Goal: Task Accomplishment & Management: Use online tool/utility

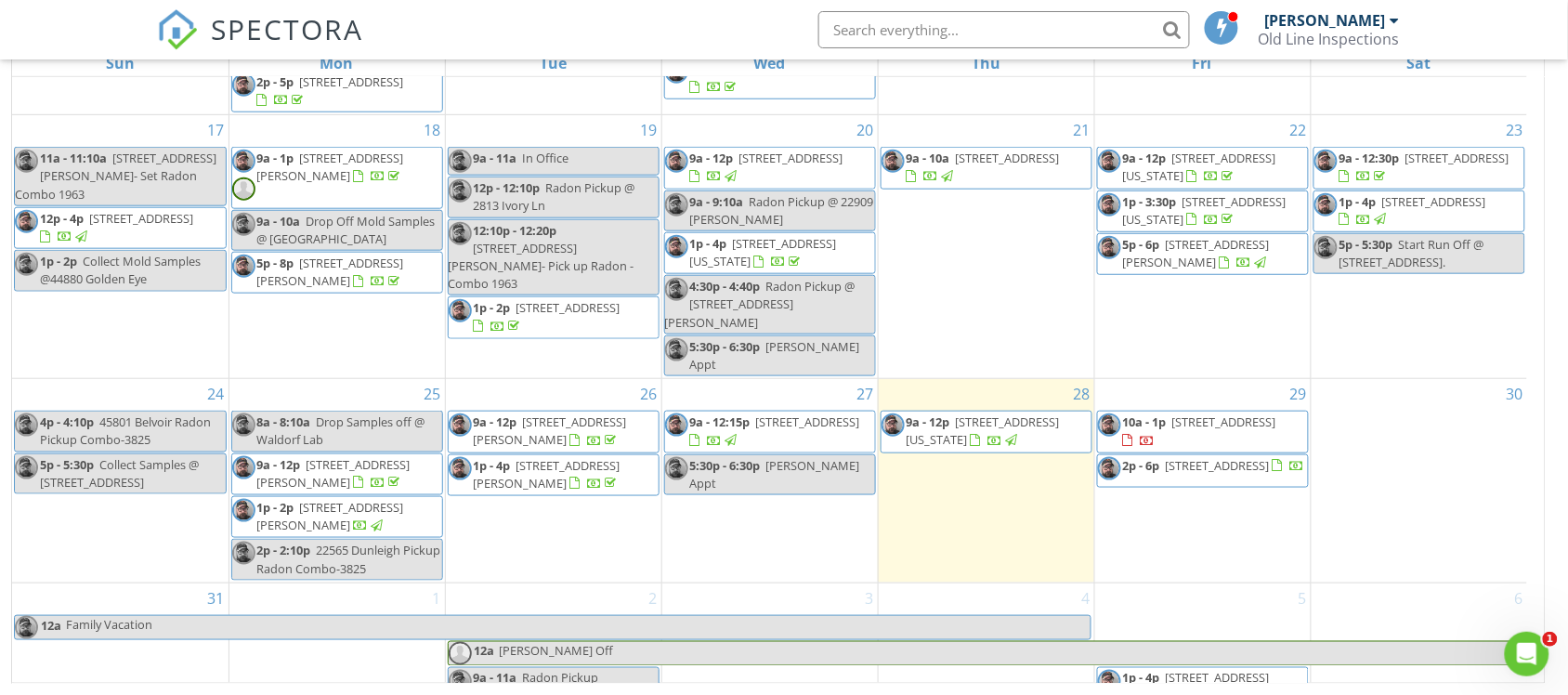
scroll to position [401, 0]
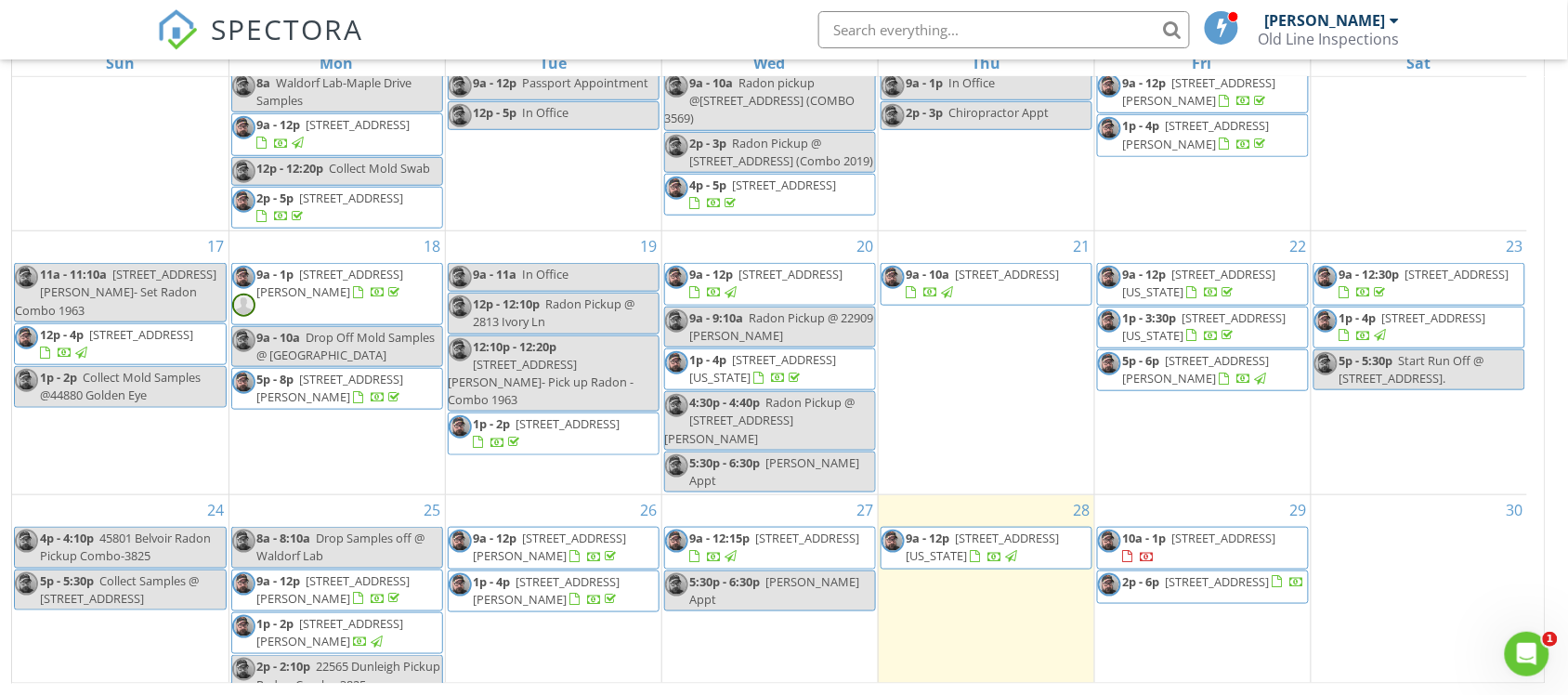
click at [1226, 574] on span "[STREET_ADDRESS]" at bounding box center [1217, 582] width 104 height 17
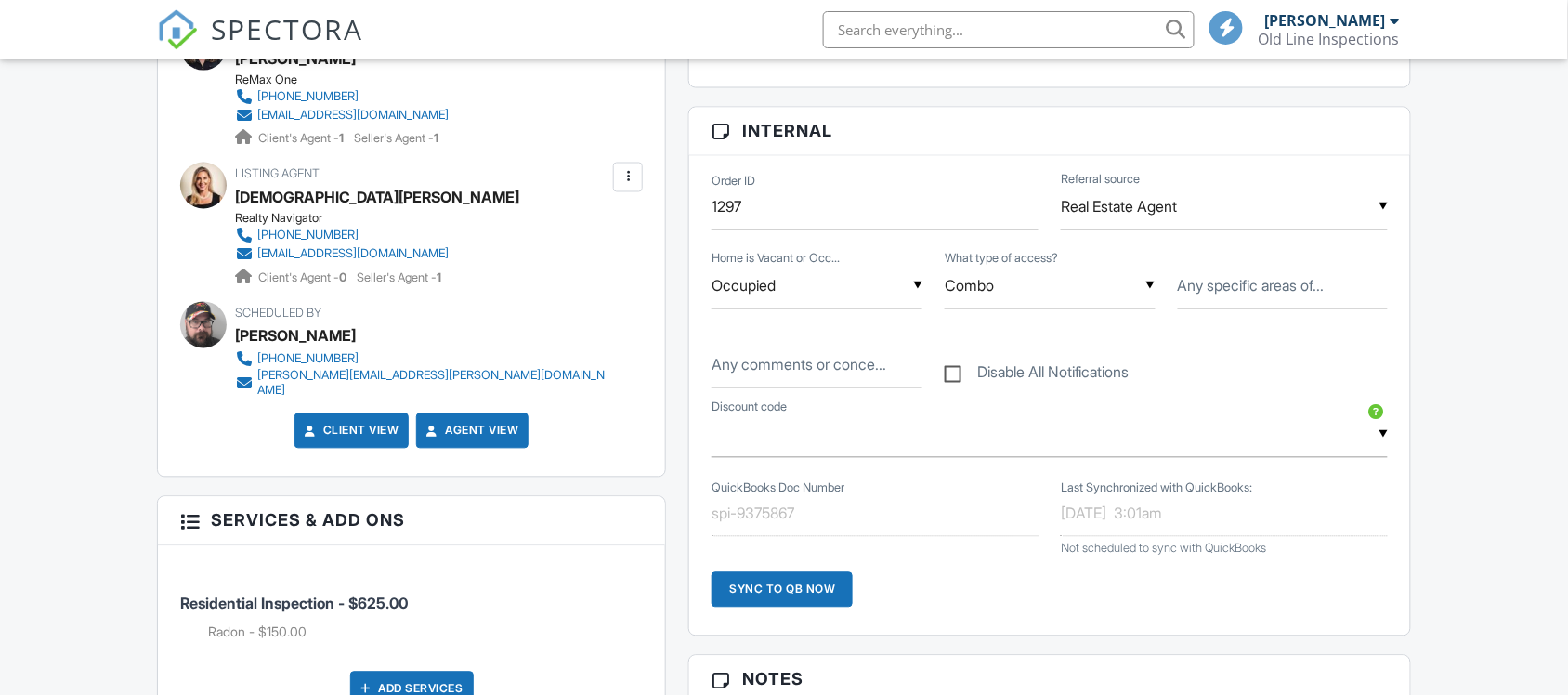
scroll to position [1262, 0]
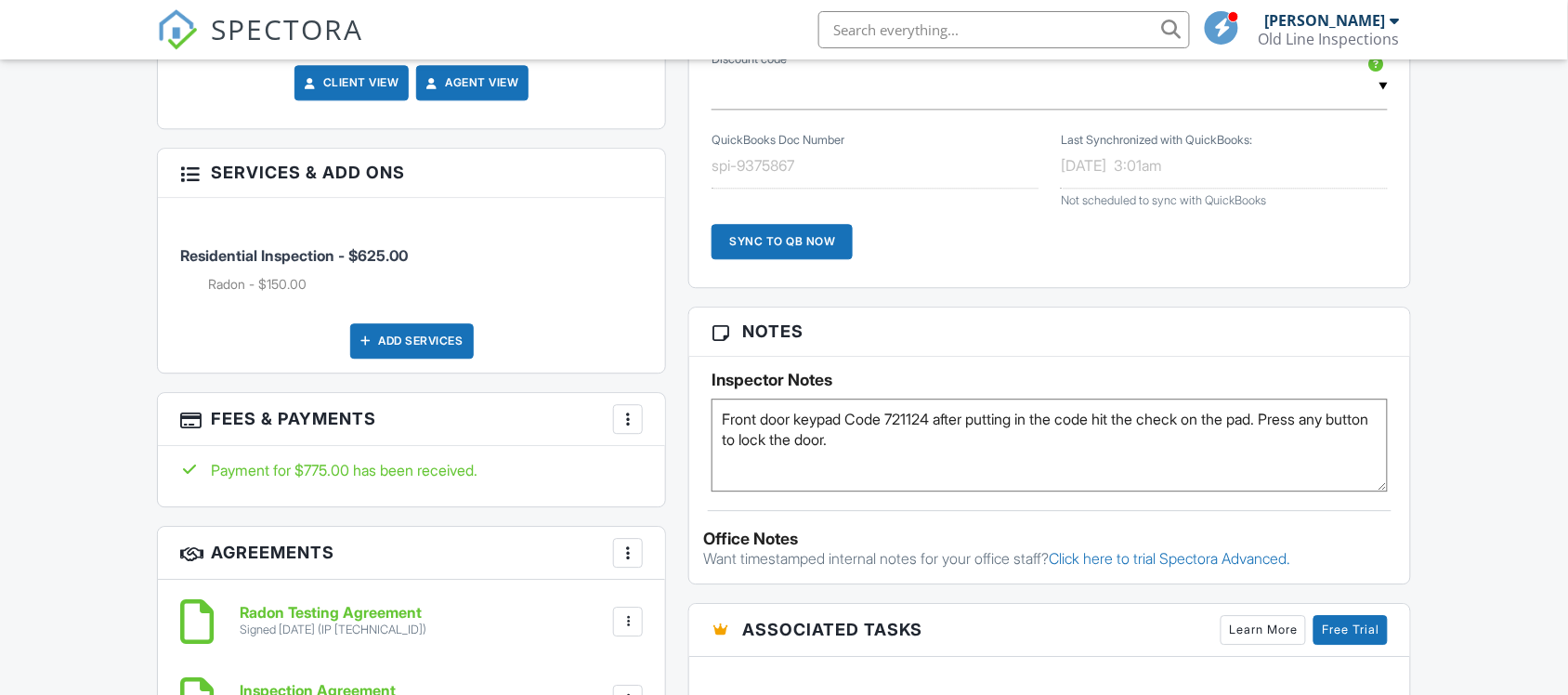
drag, startPoint x: 904, startPoint y: 449, endPoint x: 702, endPoint y: 423, distance: 203.7
click at [707, 419] on div "Inspector Notes Front door keypad Code 721124 after putting in the code hit the…" at bounding box center [1049, 423] width 721 height 134
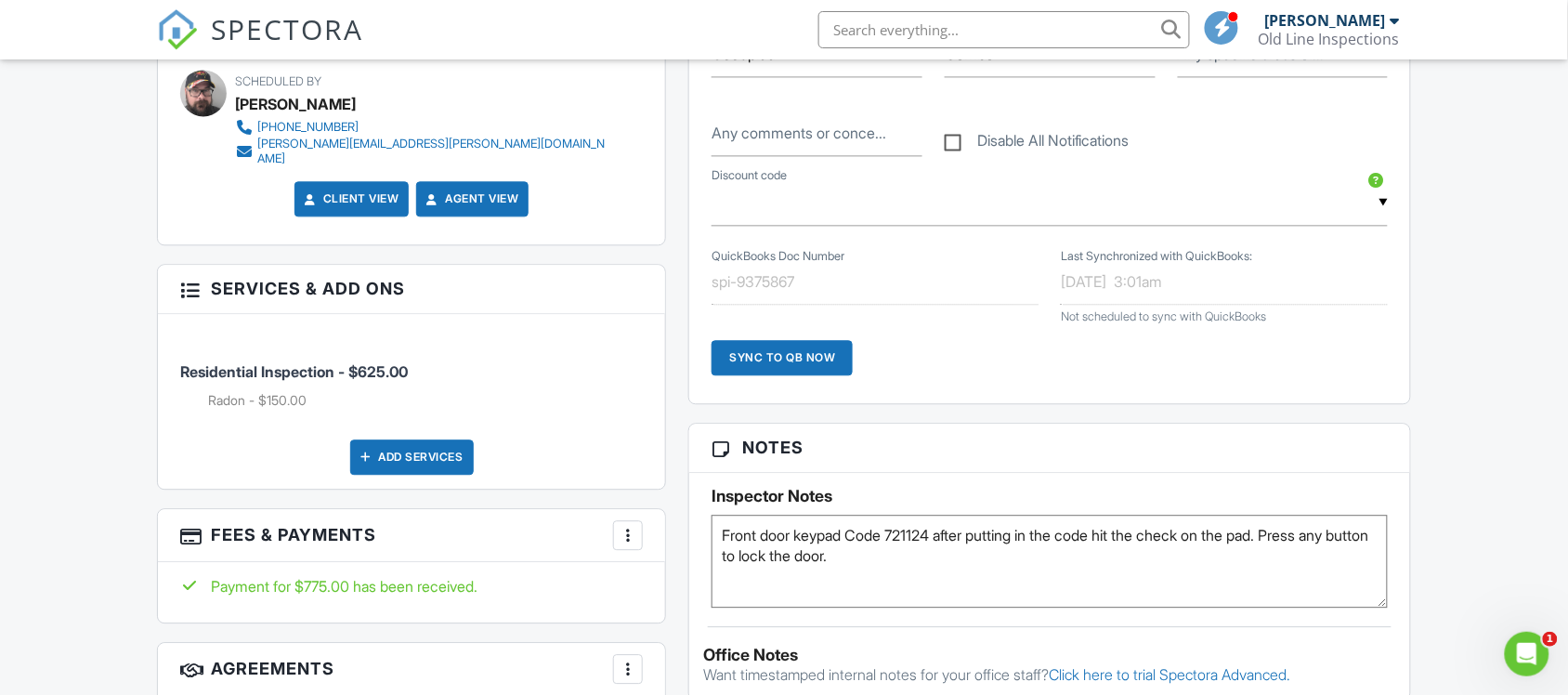
click at [839, 527] on textarea "Front door keypad Code 721124 after putting in the code hit the check on the pa…" at bounding box center [1049, 561] width 676 height 93
drag, startPoint x: 940, startPoint y: 534, endPoint x: 716, endPoint y: 525, distance: 224.2
click at [716, 525] on textarea "Front door keypad Code 721124 after putting in the code hit the check on the pa…" at bounding box center [1049, 561] width 676 height 93
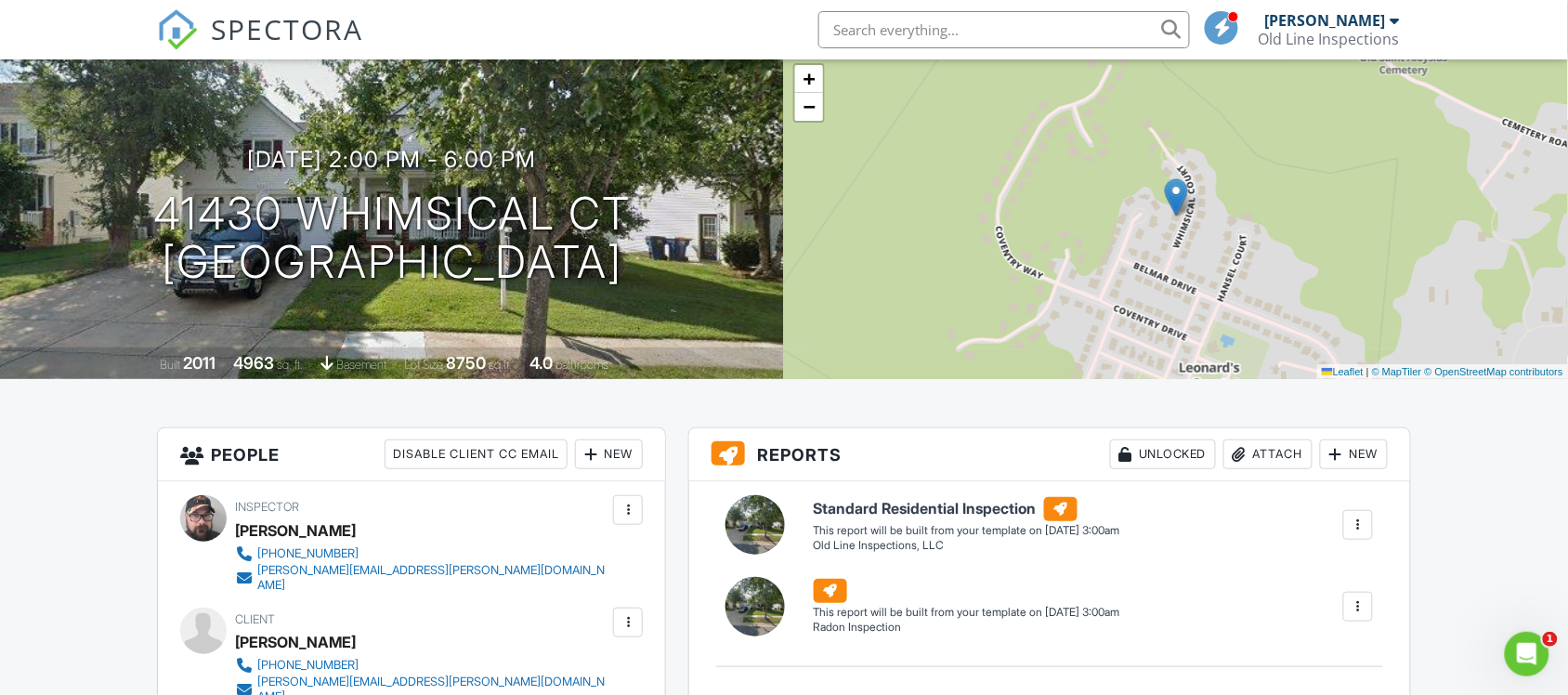
scroll to position [0, 0]
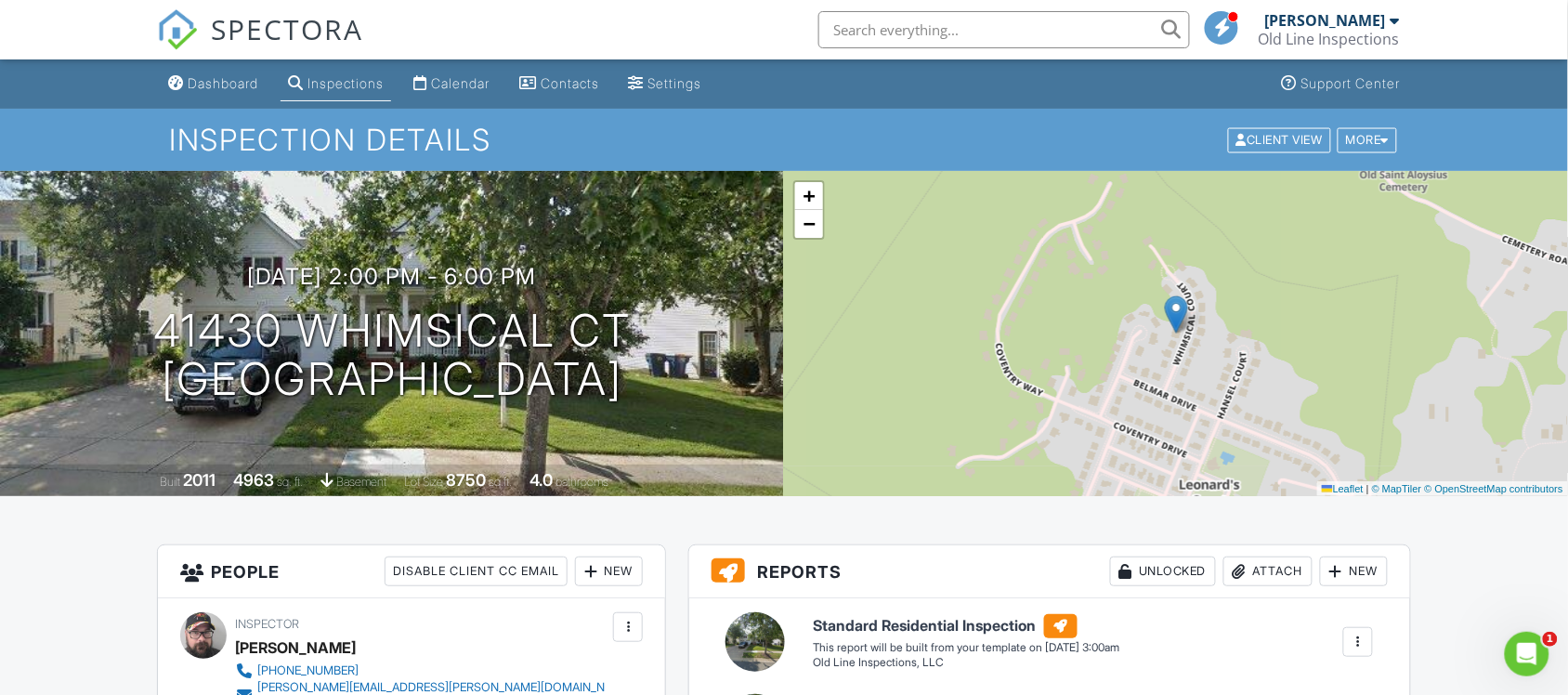
click at [204, 80] on div "Dashboard" at bounding box center [223, 83] width 71 height 16
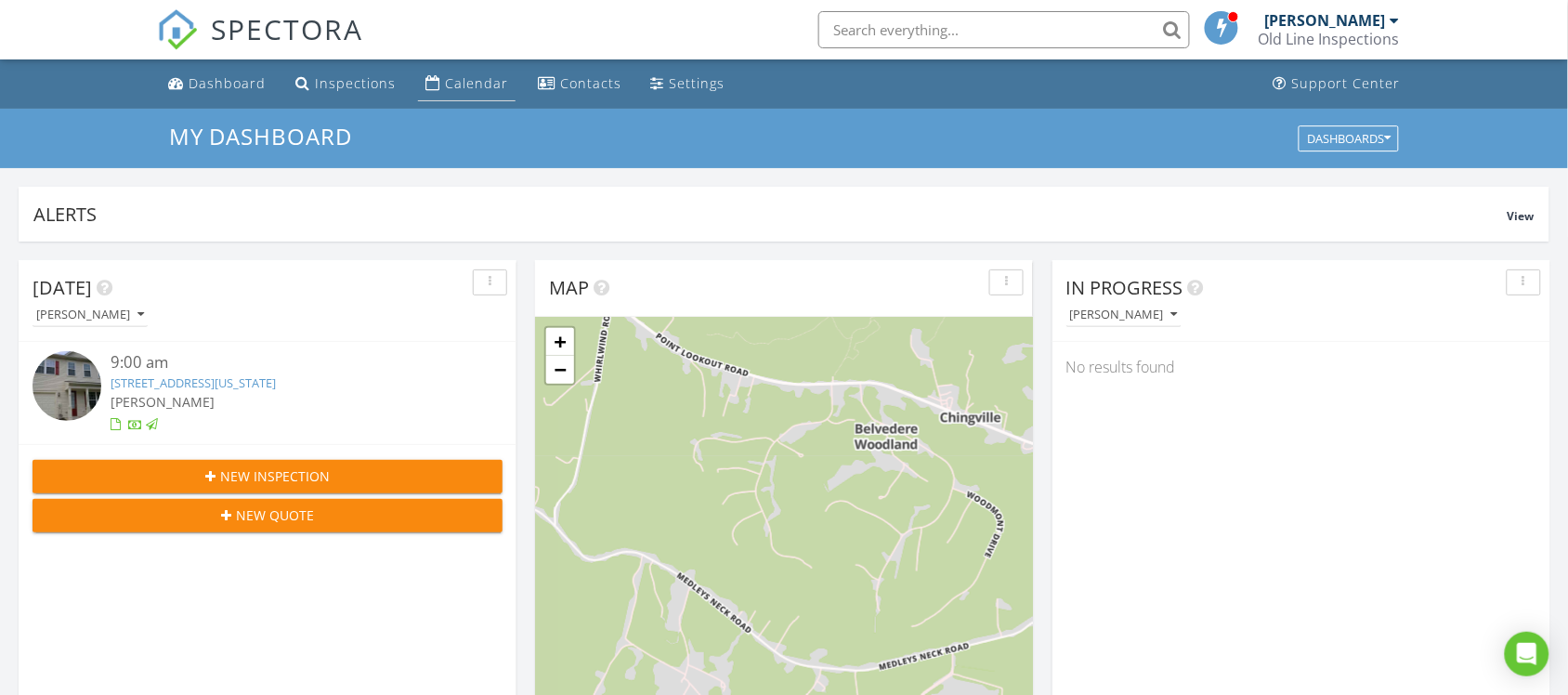
click at [461, 80] on div "Calendar" at bounding box center [476, 83] width 63 height 18
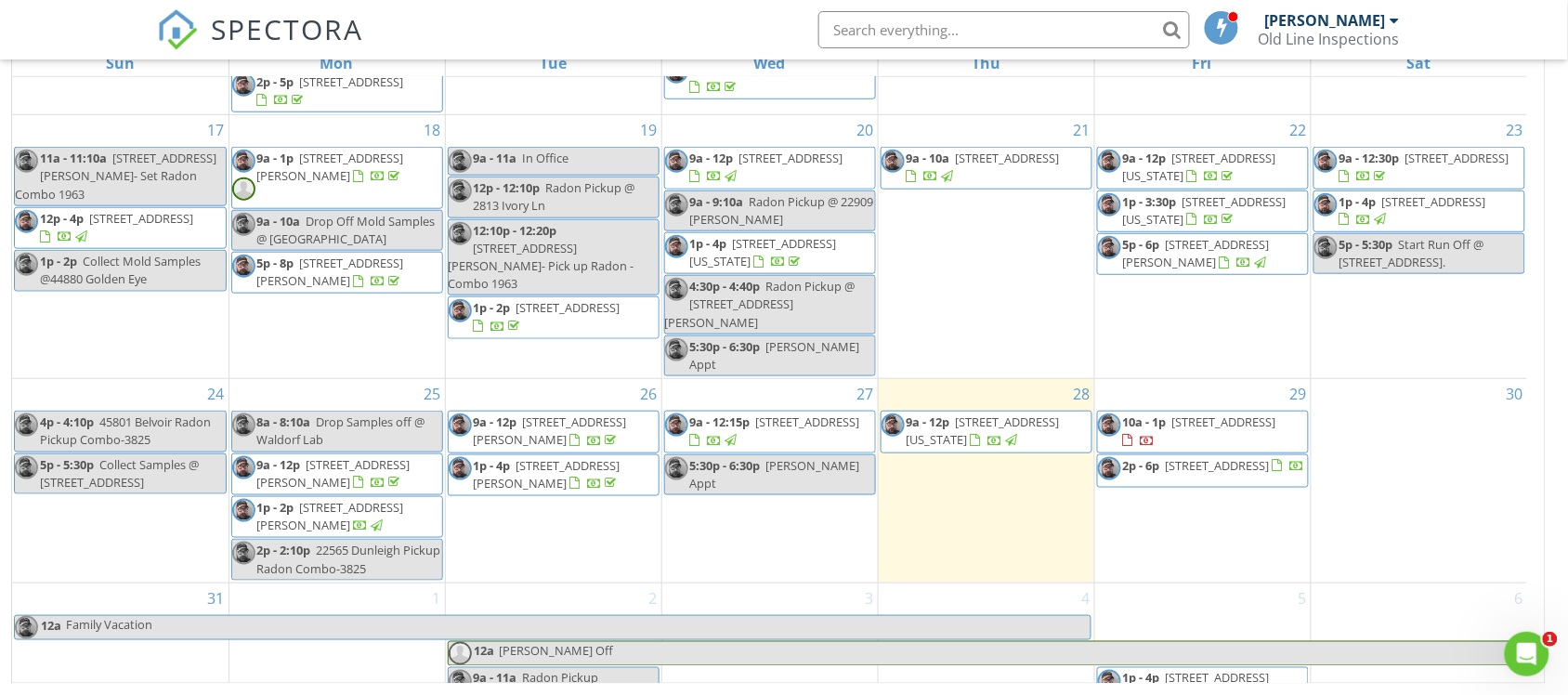
click at [587, 670] on div "9a - 11a Radon Pickup @41430 Whimsical Ct" at bounding box center [553, 687] width 210 height 36
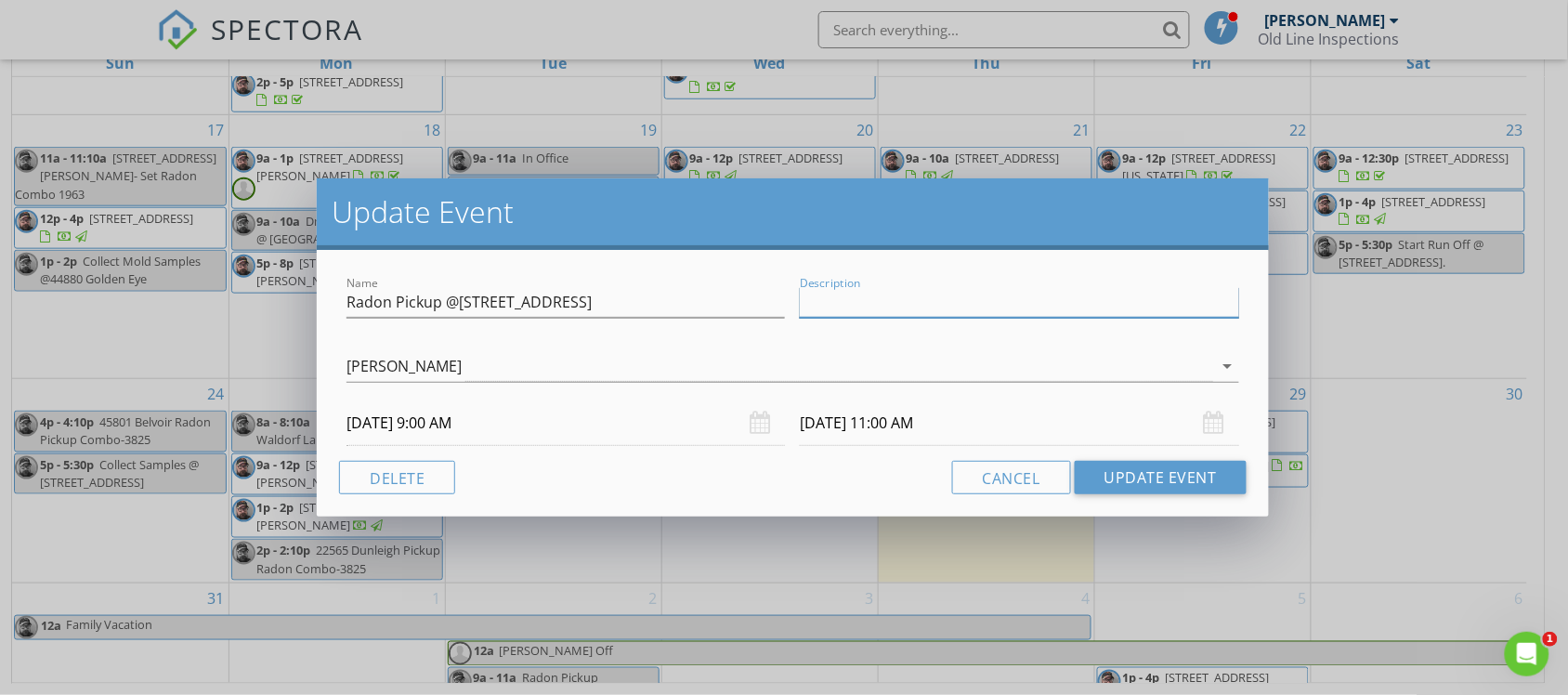
click at [829, 305] on input "Description" at bounding box center [1019, 302] width 438 height 31
paste input "Front door keypad Code 721124"
type input "Front door keypad Code 721124"
click at [1101, 488] on button "Update Event" at bounding box center [1160, 478] width 172 height 34
